Goal: Find specific page/section: Find specific page/section

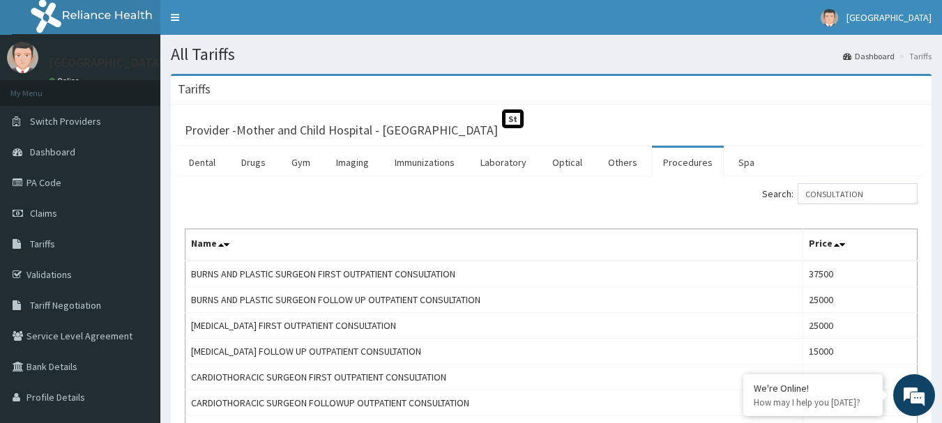
click at [887, 193] on input "CONSULTATION" at bounding box center [857, 193] width 120 height 21
type input "C"
type input "CONSULTATION"
click at [885, 195] on input "CONSULTATION" at bounding box center [857, 193] width 120 height 21
click at [678, 171] on link "Procedures" at bounding box center [688, 162] width 72 height 29
